Goal: Information Seeking & Learning: Learn about a topic

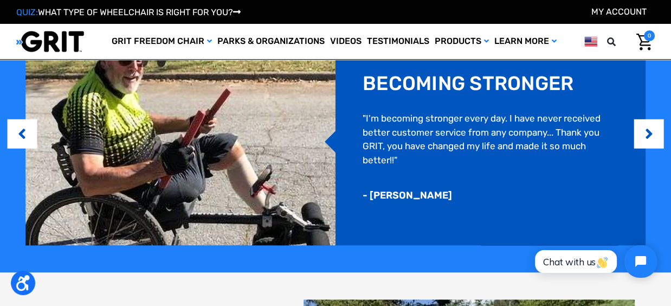
scroll to position [709, 0]
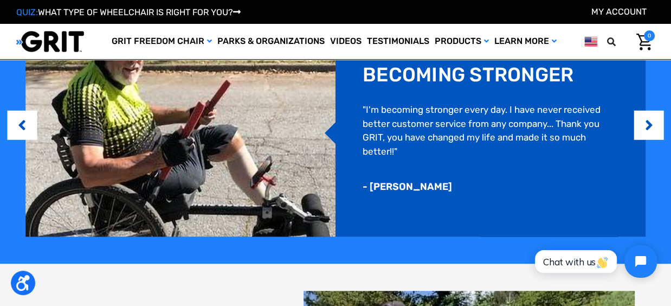
click at [665, 107] on div "WHAT RIDERS ARE SAYING Read More Previous My happy place "My first time at the …" at bounding box center [335, 98] width 671 height 329
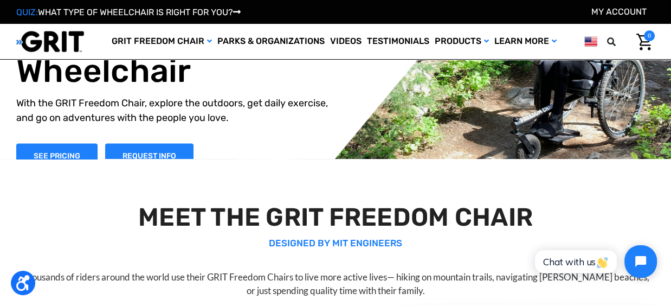
scroll to position [19, 0]
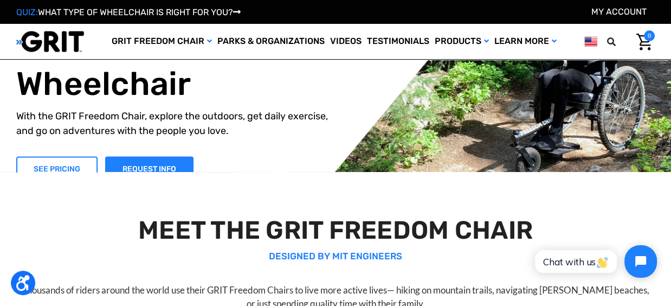
click at [58, 180] on link "SEE PRICING" at bounding box center [56, 168] width 81 height 24
